Goal: Find specific page/section: Find specific page/section

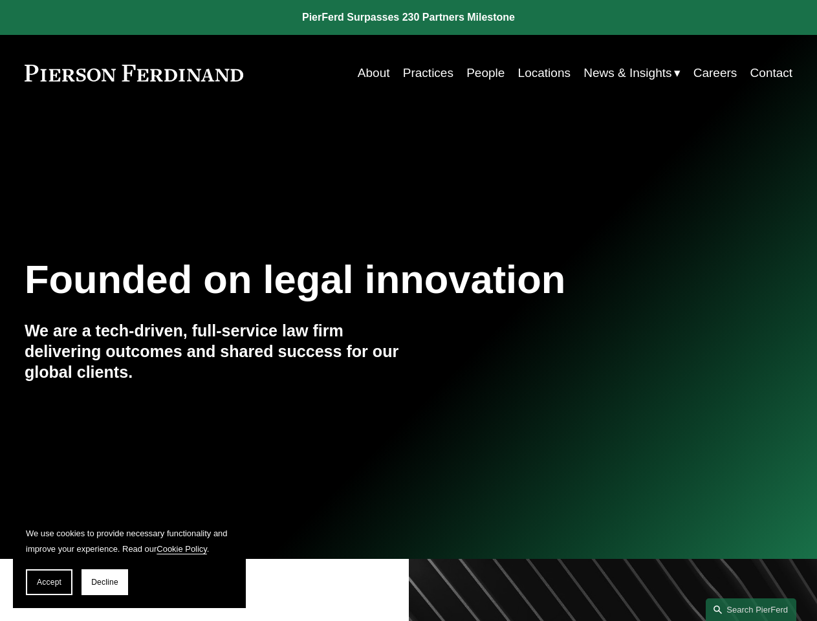
click at [49, 582] on span "Accept" at bounding box center [49, 582] width 25 height 9
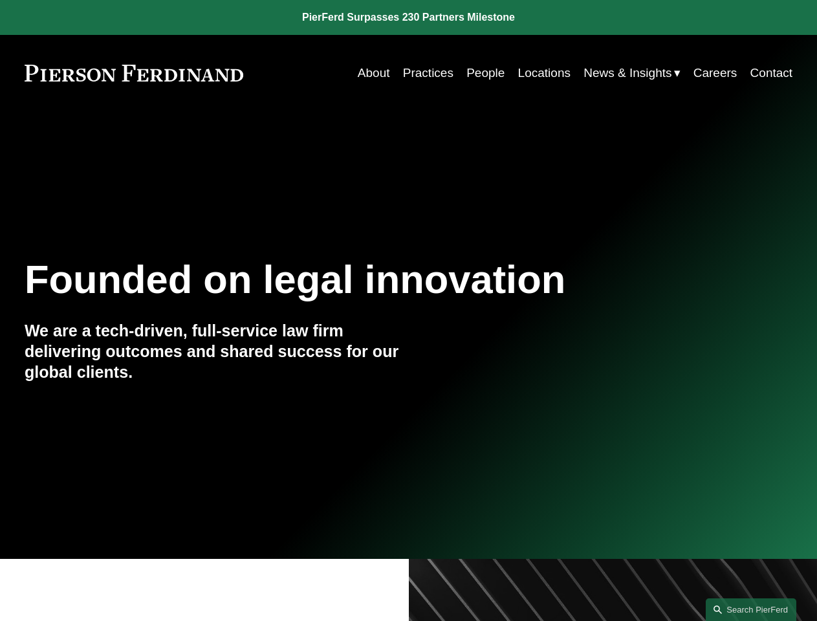
click at [751, 610] on link "Search this site" at bounding box center [751, 610] width 91 height 23
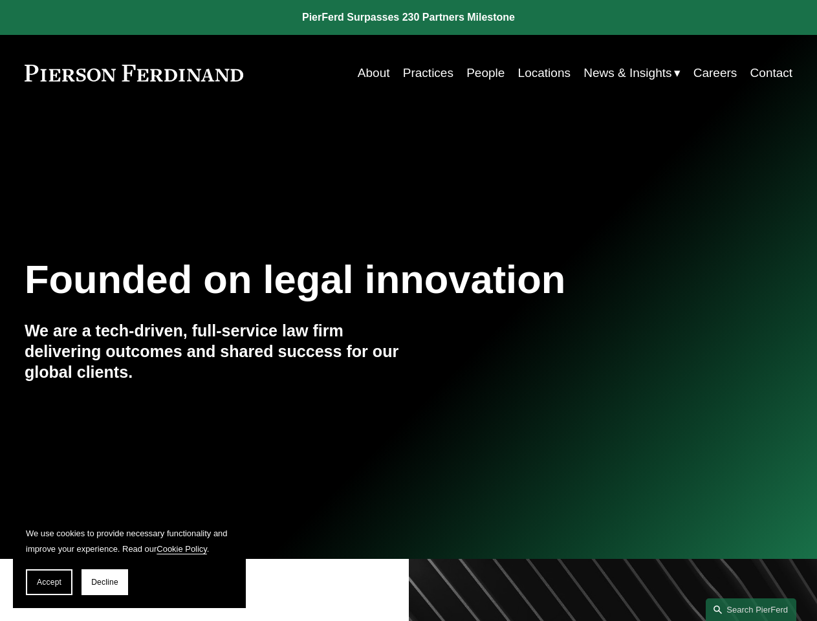
click at [49, 582] on span "Accept" at bounding box center [49, 582] width 25 height 9
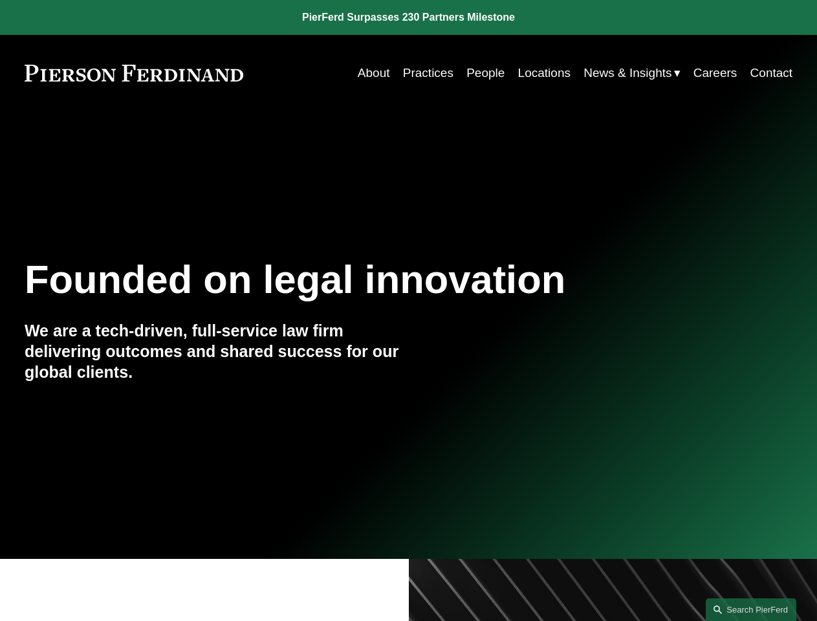
click at [751, 610] on link "Search this site" at bounding box center [751, 610] width 91 height 23
